Goal: Information Seeking & Learning: Check status

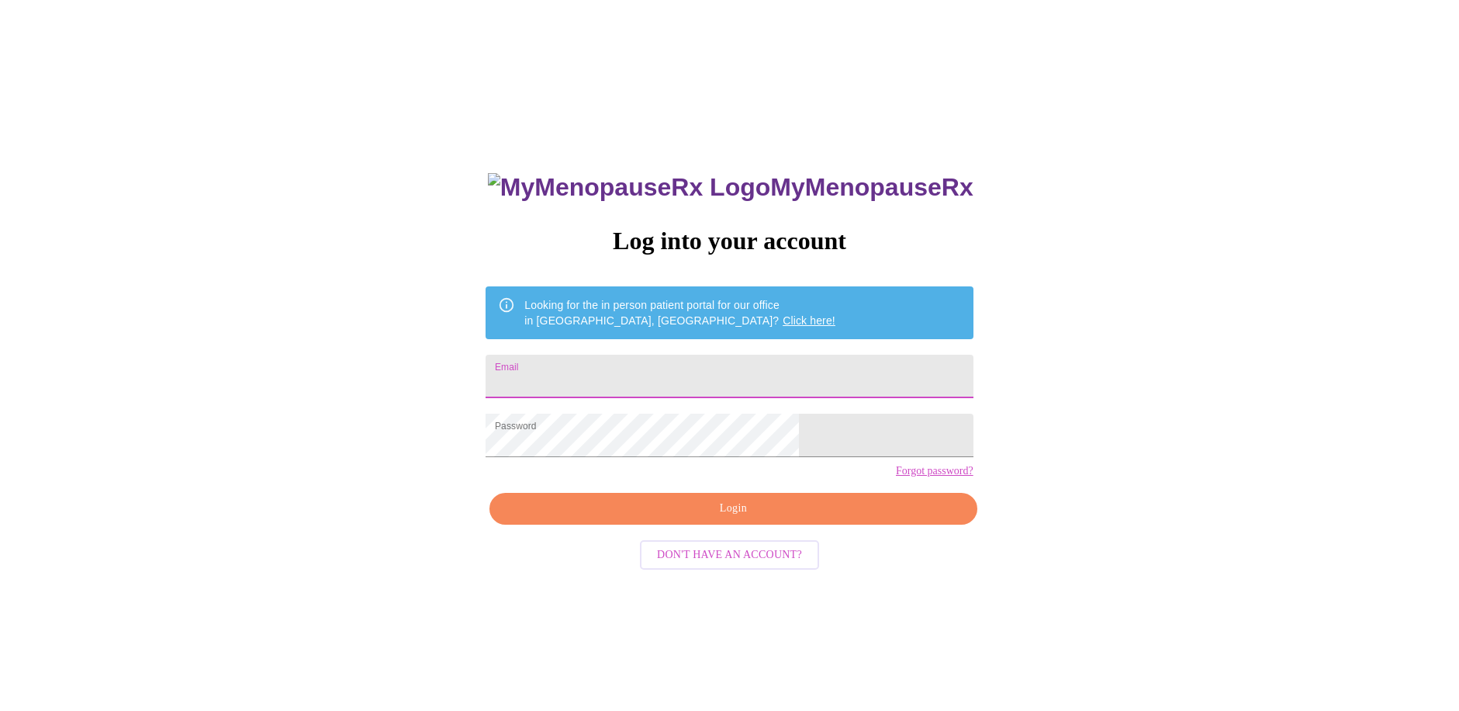
click at [705, 365] on input "Email" at bounding box center [729, 376] width 487 height 43
type input "tracyannanthony@gmail.com"
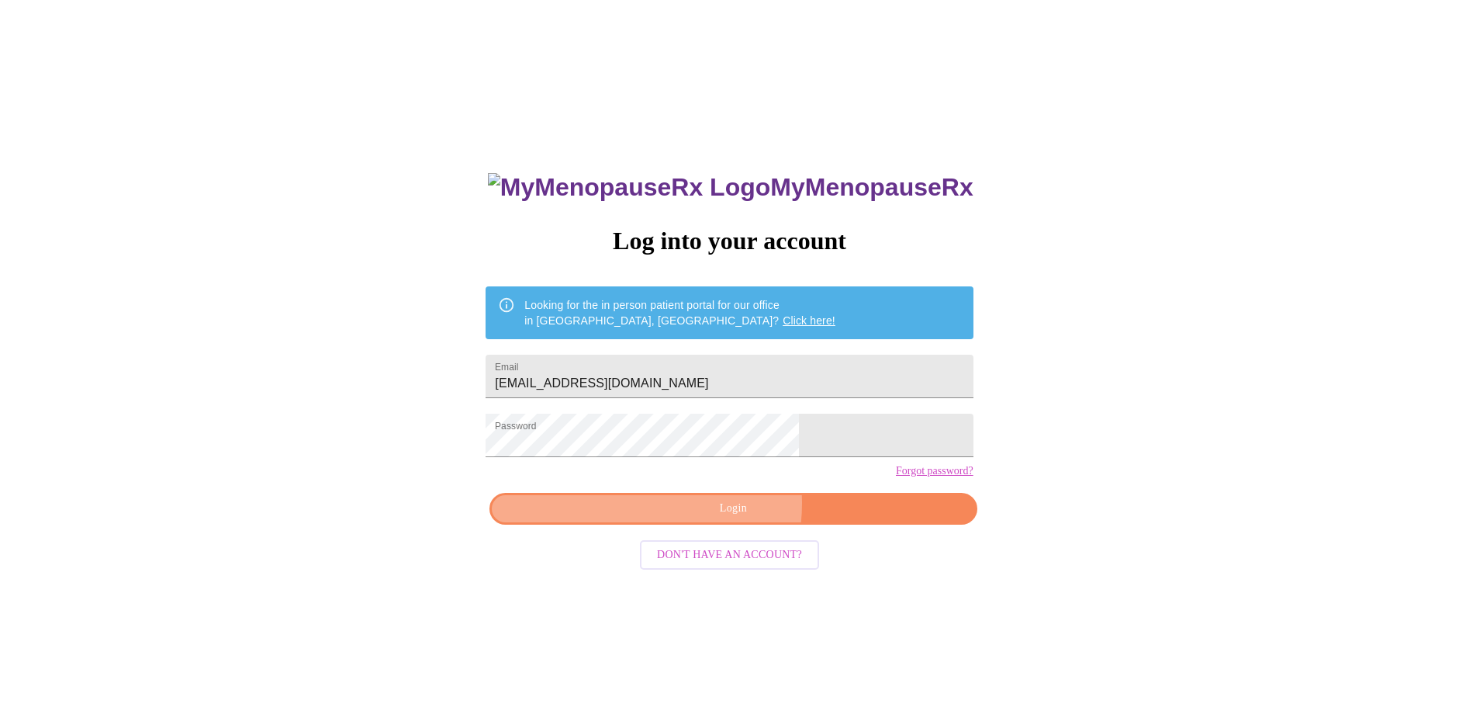
click at [707, 518] on span "Login" at bounding box center [732, 508] width 451 height 19
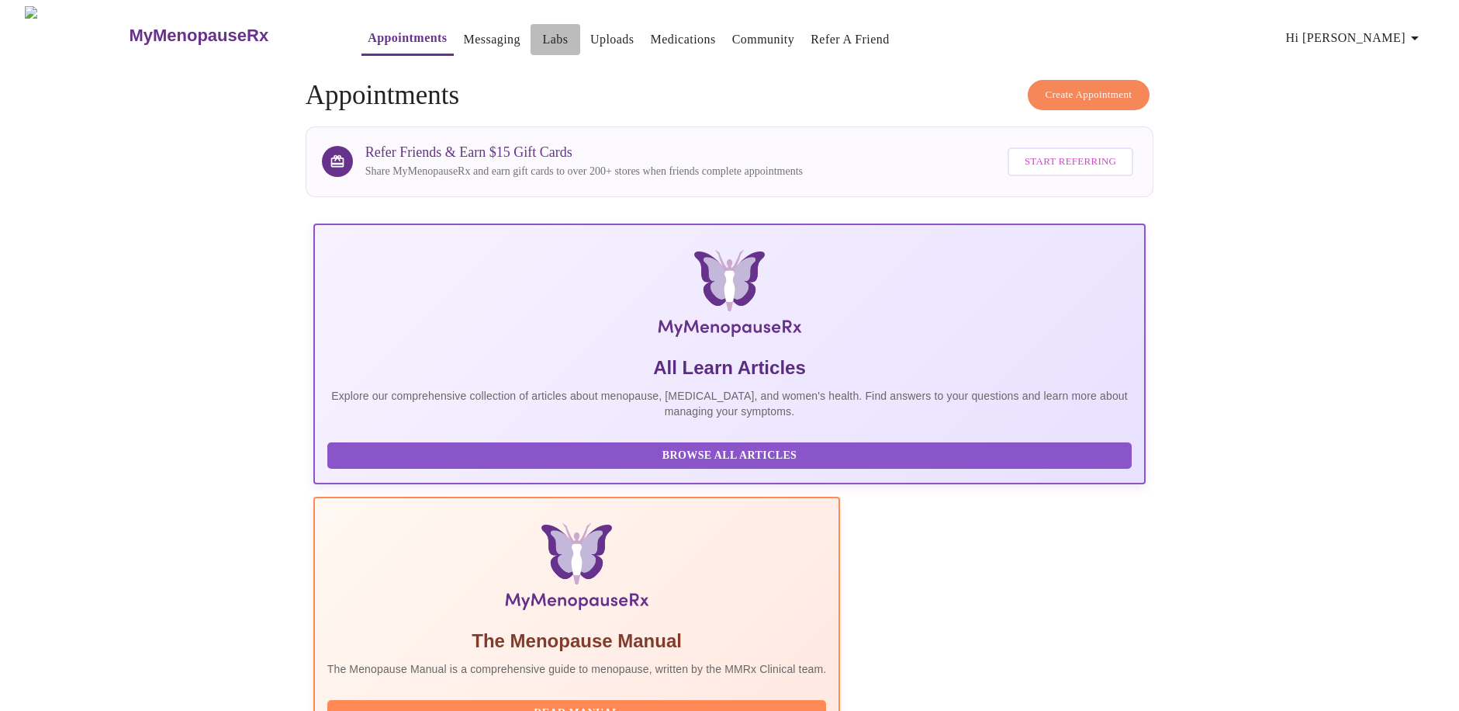
click at [543, 29] on link "Labs" at bounding box center [556, 40] width 26 height 22
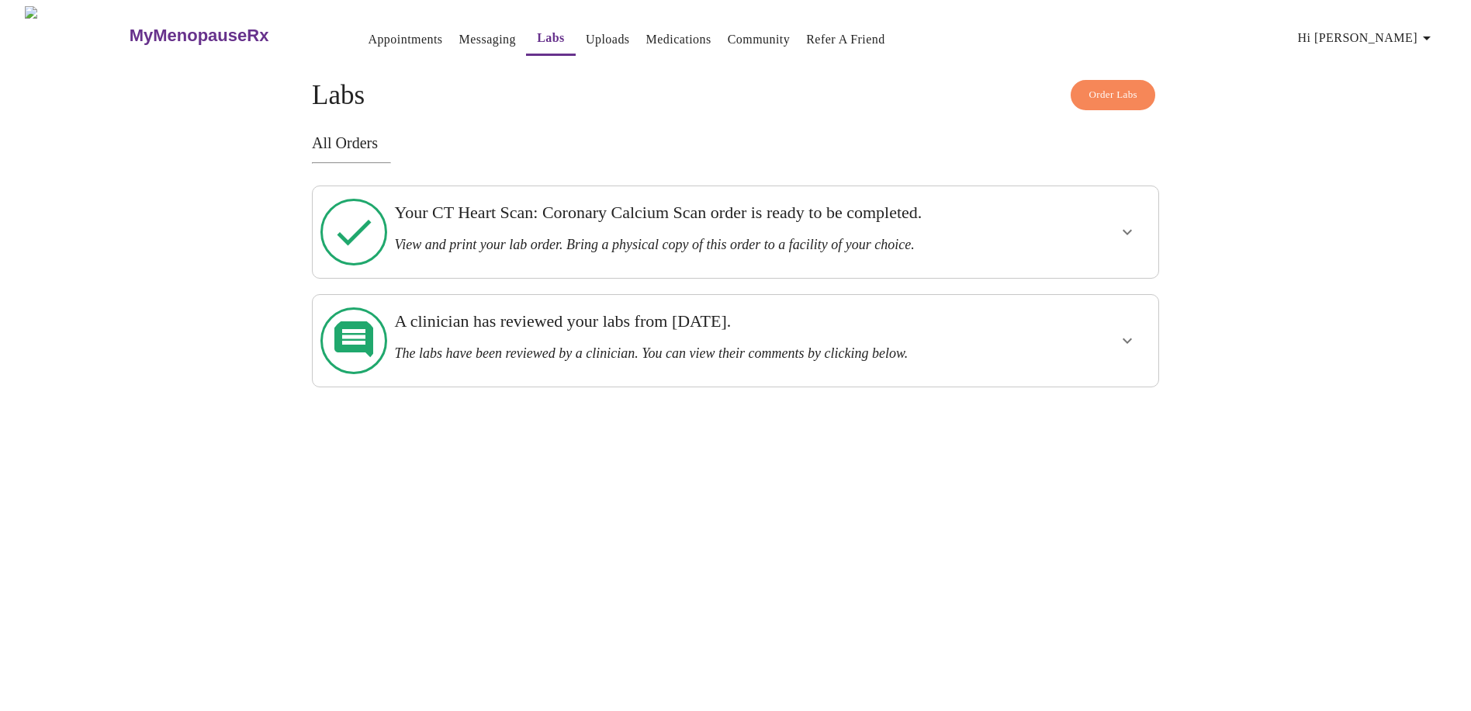
click at [523, 226] on div "Your CT Heart Scan: Coronary Calcium Scan order is ready to be completed. View …" at bounding box center [694, 227] width 600 height 50
click at [1129, 230] on icon "show more" at bounding box center [1126, 232] width 9 height 5
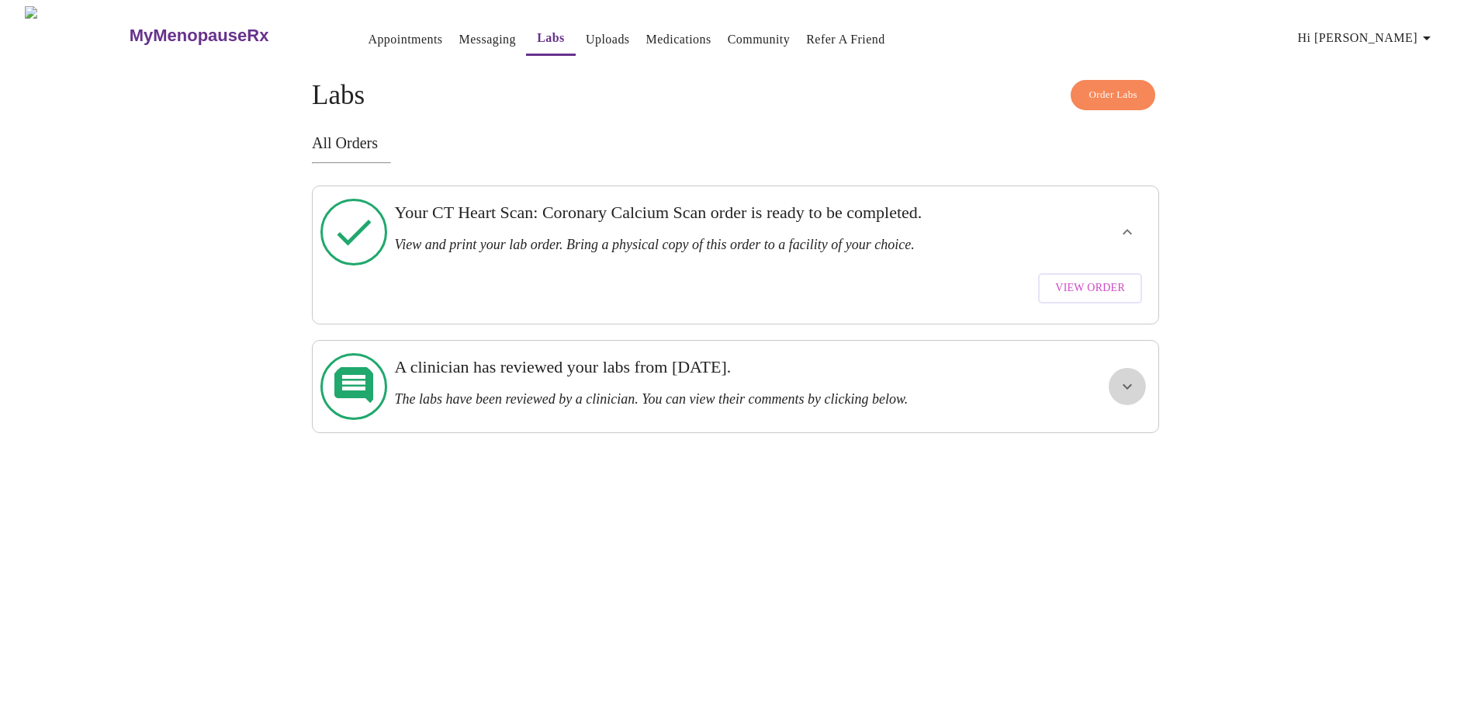
click at [1129, 383] on icon "show more" at bounding box center [1126, 385] width 9 height 5
click at [1041, 433] on span "View Comments" at bounding box center [1077, 442] width 95 height 19
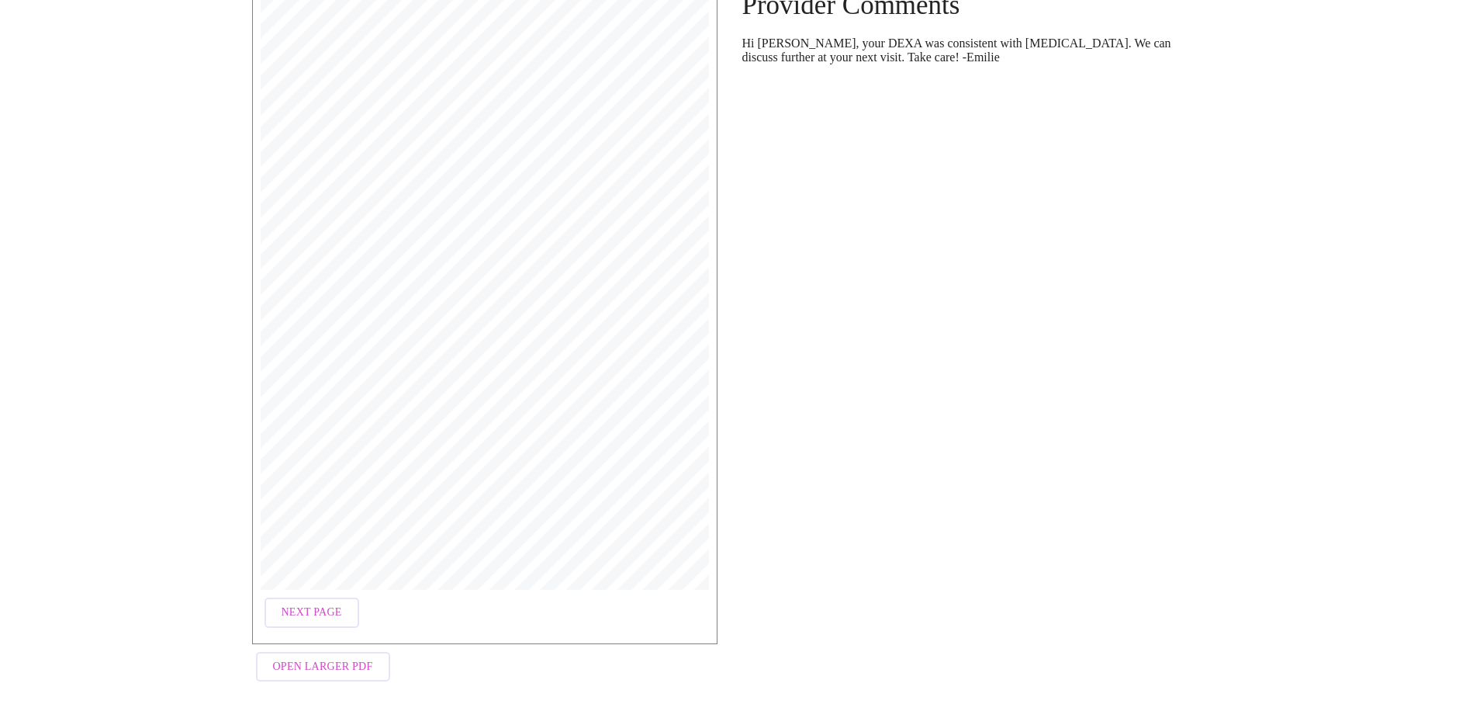
scroll to position [158, 0]
click at [341, 605] on button "Next Page" at bounding box center [312, 609] width 95 height 30
click at [330, 600] on span "Previous Page" at bounding box center [324, 609] width 85 height 19
click at [313, 654] on span "Open Larger PDF" at bounding box center [323, 663] width 100 height 19
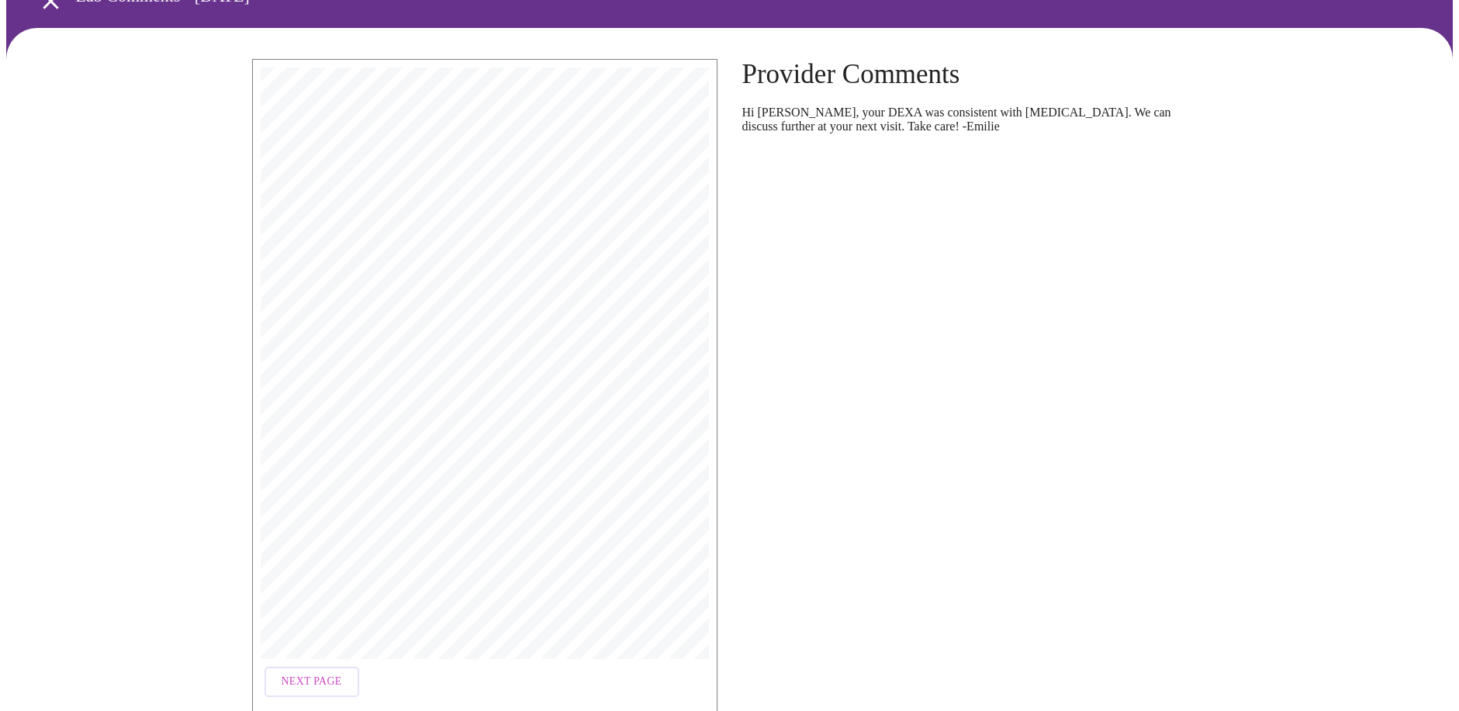
scroll to position [0, 0]
